Goal: Information Seeking & Learning: Learn about a topic

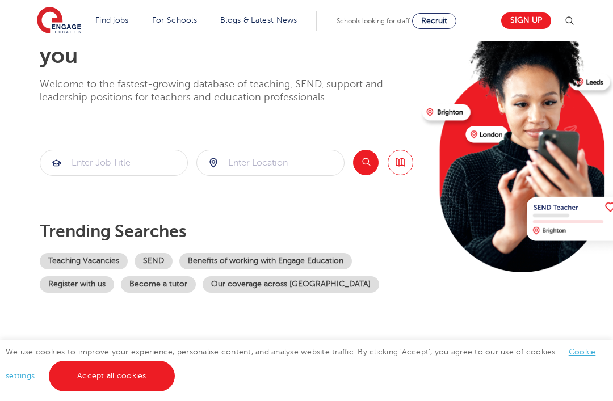
scroll to position [94, 0]
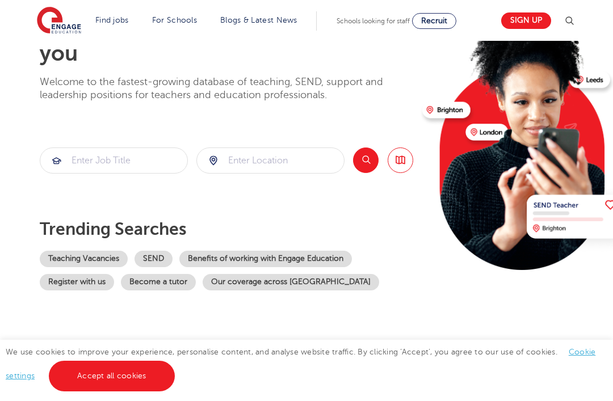
click at [100, 392] on link "Accept all cookies" at bounding box center [112, 376] width 126 height 31
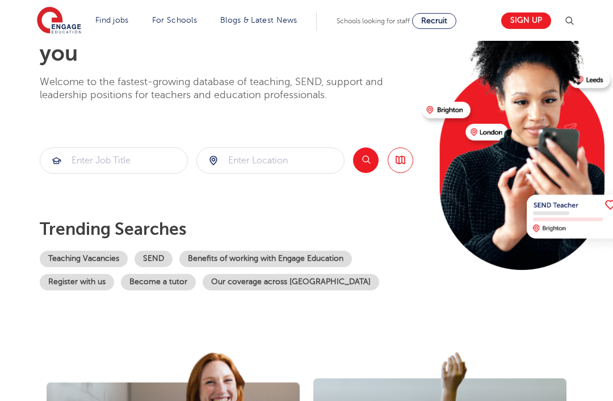
click at [155, 258] on link "SEND" at bounding box center [154, 259] width 38 height 16
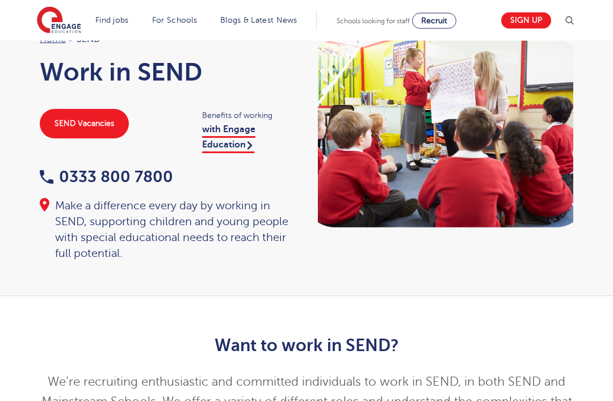
scroll to position [55, 0]
click at [72, 122] on link "SEND Vacancies" at bounding box center [84, 124] width 89 height 30
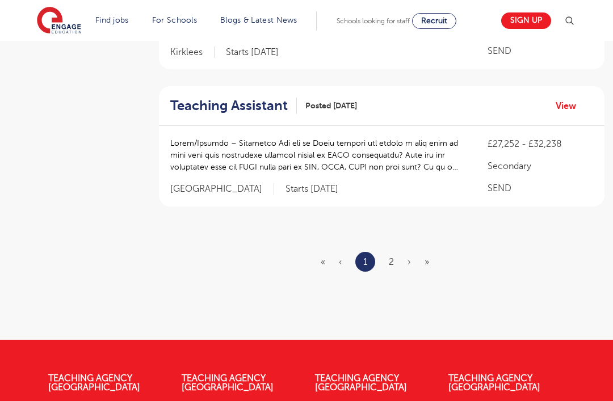
scroll to position [1447, 0]
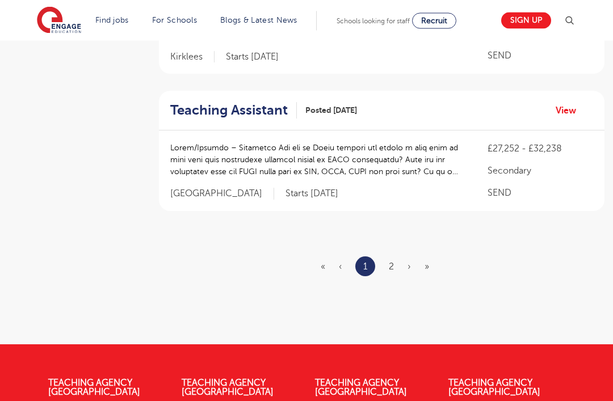
click at [389, 262] on link "2" at bounding box center [391, 267] width 5 height 10
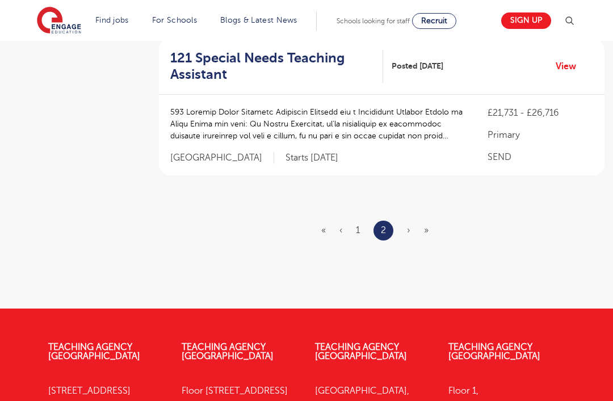
scroll to position [884, 0]
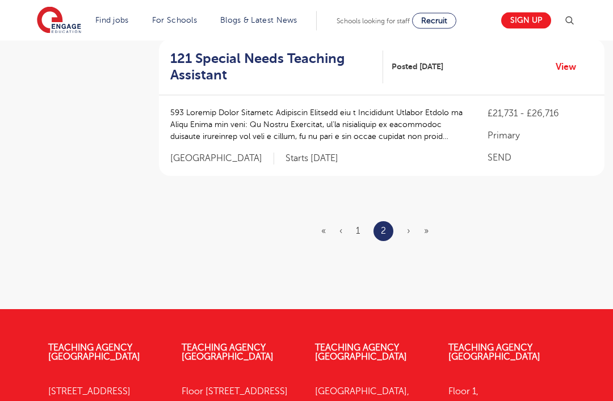
click at [406, 231] on ul "« ‹ 1 2 › »" at bounding box center [381, 232] width 121 height 20
click at [407, 230] on span "›" at bounding box center [408, 232] width 3 height 10
click at [421, 225] on ul "« ‹ 1 2 › »" at bounding box center [381, 232] width 121 height 20
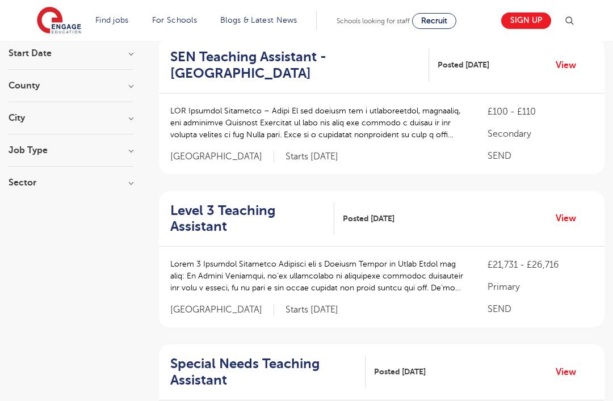
scroll to position [0, 0]
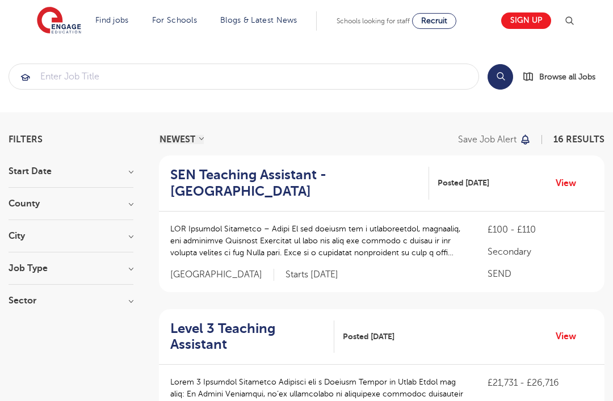
click at [562, 79] on span "Browse all Jobs" at bounding box center [567, 76] width 56 height 13
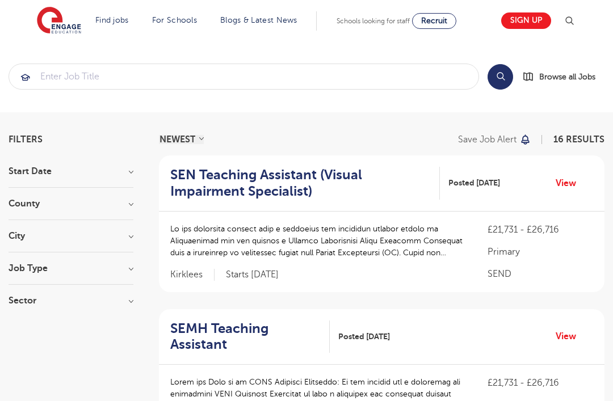
scroll to position [36, 0]
